Goal: Transaction & Acquisition: Purchase product/service

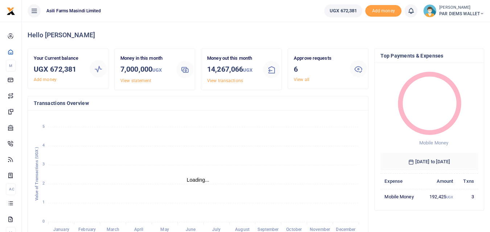
scroll to position [6, 6]
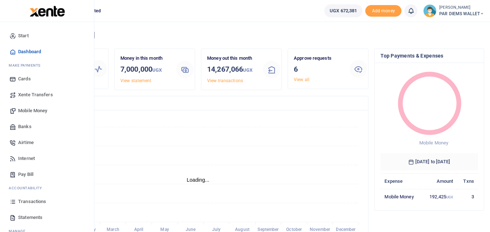
click at [43, 111] on span "Mobile Money" at bounding box center [32, 110] width 29 height 7
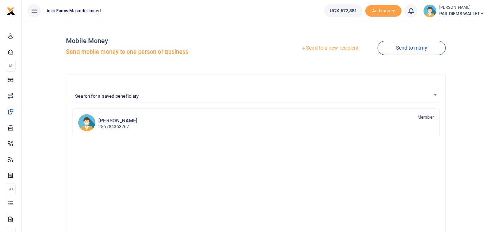
click at [336, 46] on link "Send to a new recipient" at bounding box center [329, 48] width 95 height 13
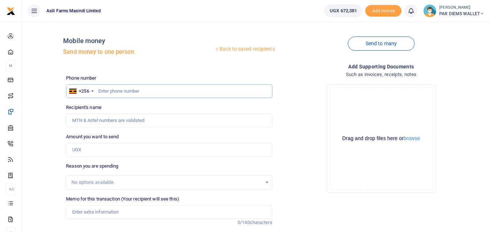
click at [111, 92] on input "text" at bounding box center [169, 91] width 206 height 14
